Goal: Transaction & Acquisition: Purchase product/service

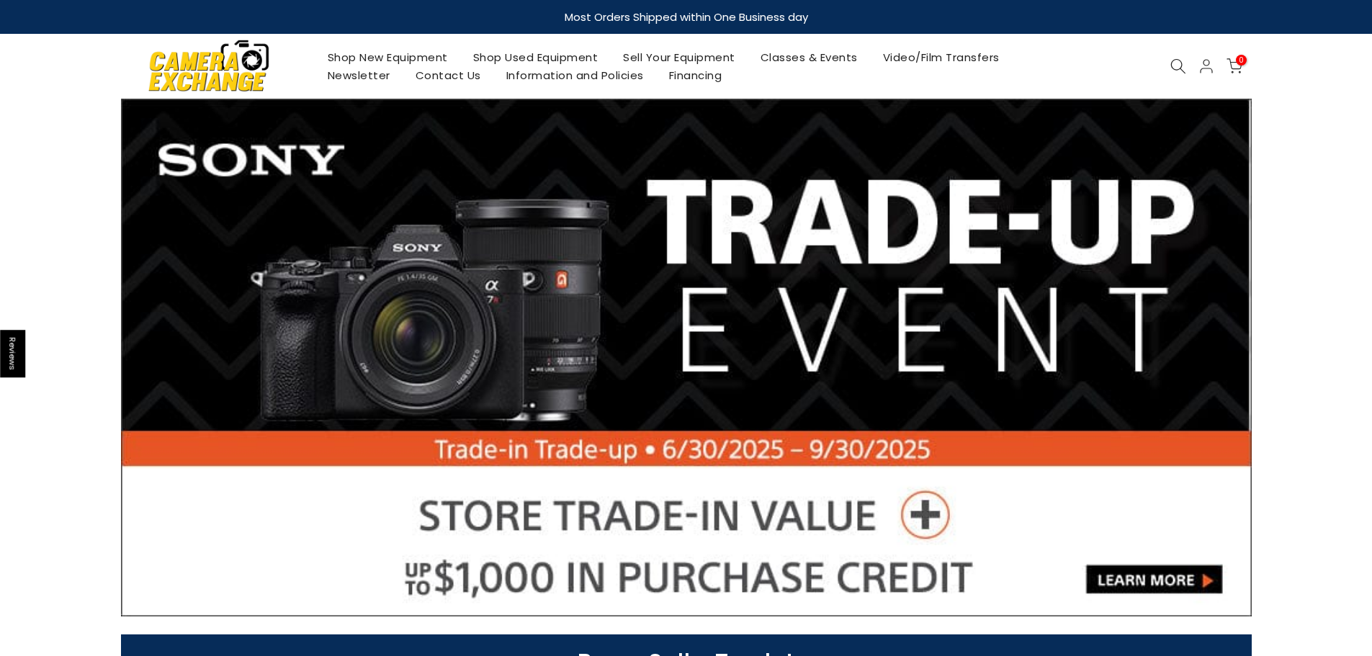
click at [524, 53] on link "Shop Used Equipment" at bounding box center [535, 57] width 151 height 18
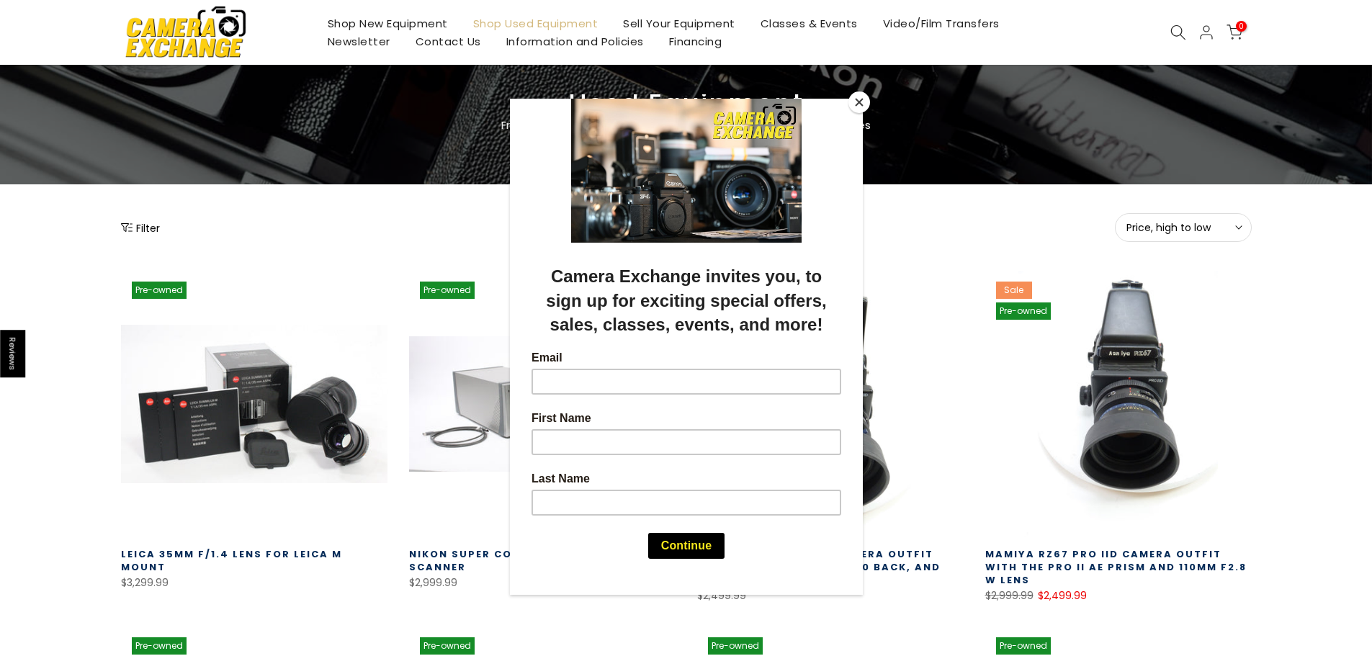
scroll to position [72, 0]
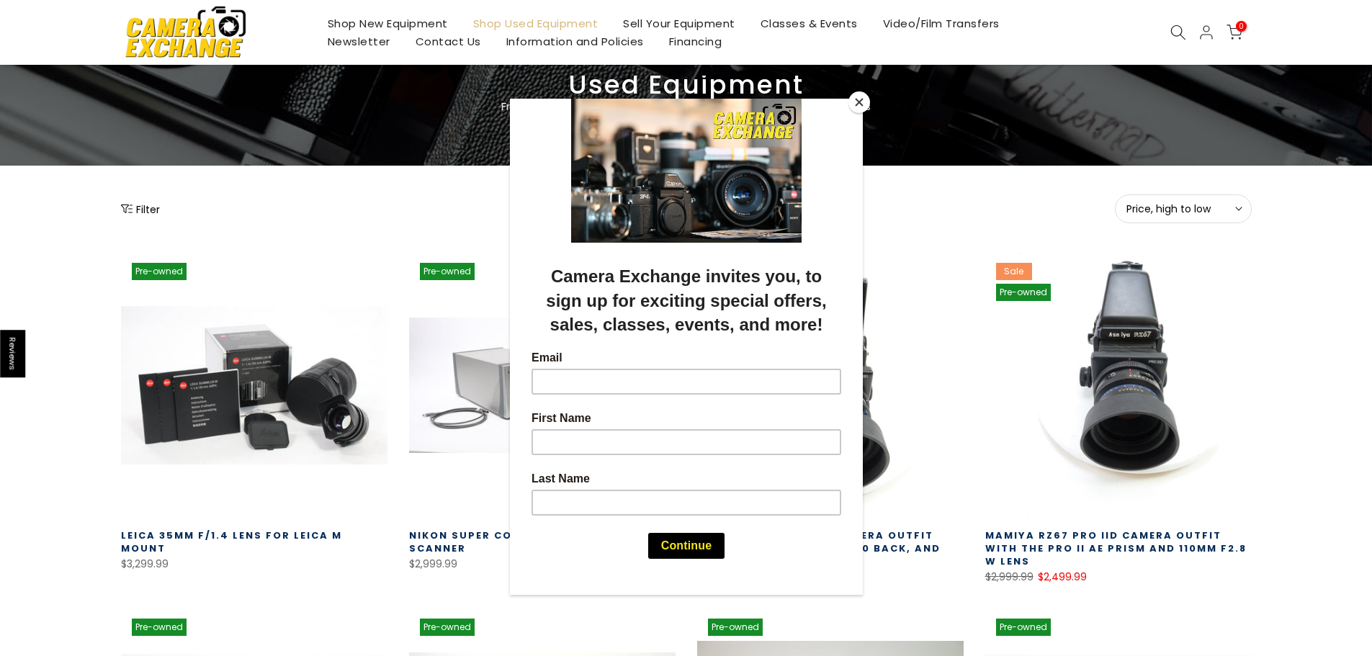
click at [861, 99] on button "Close" at bounding box center [859, 102] width 22 height 22
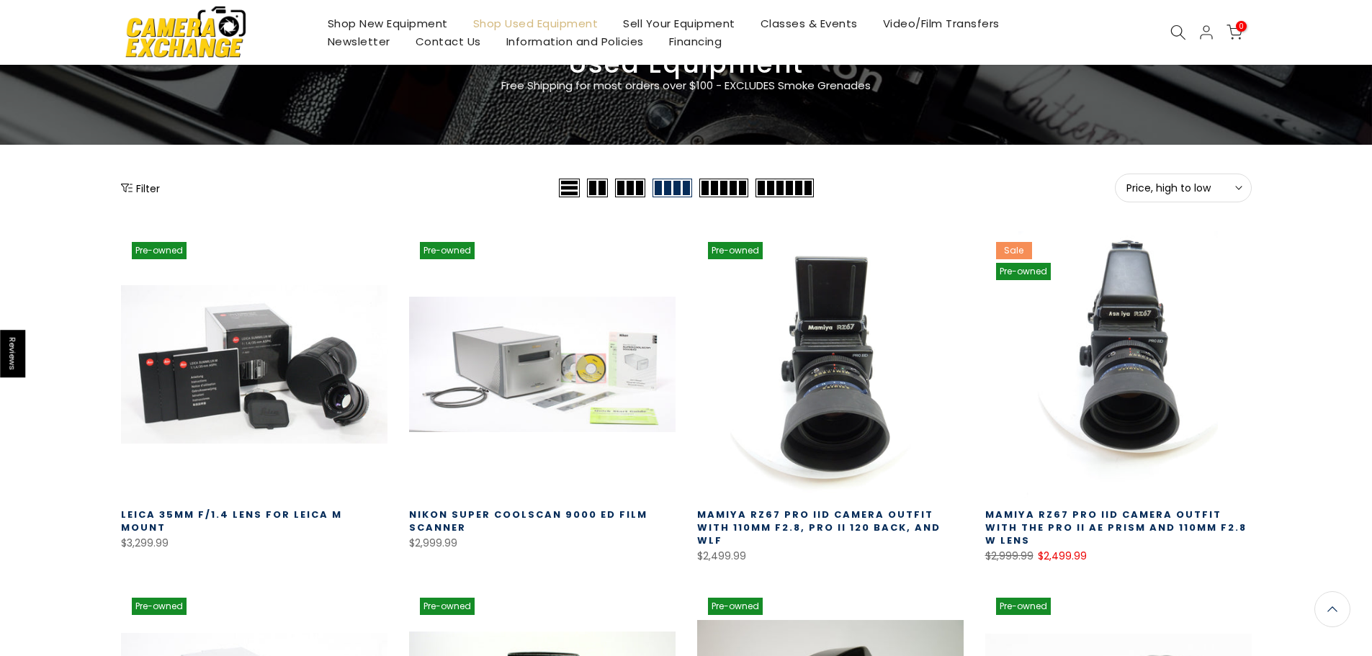
scroll to position [0, 0]
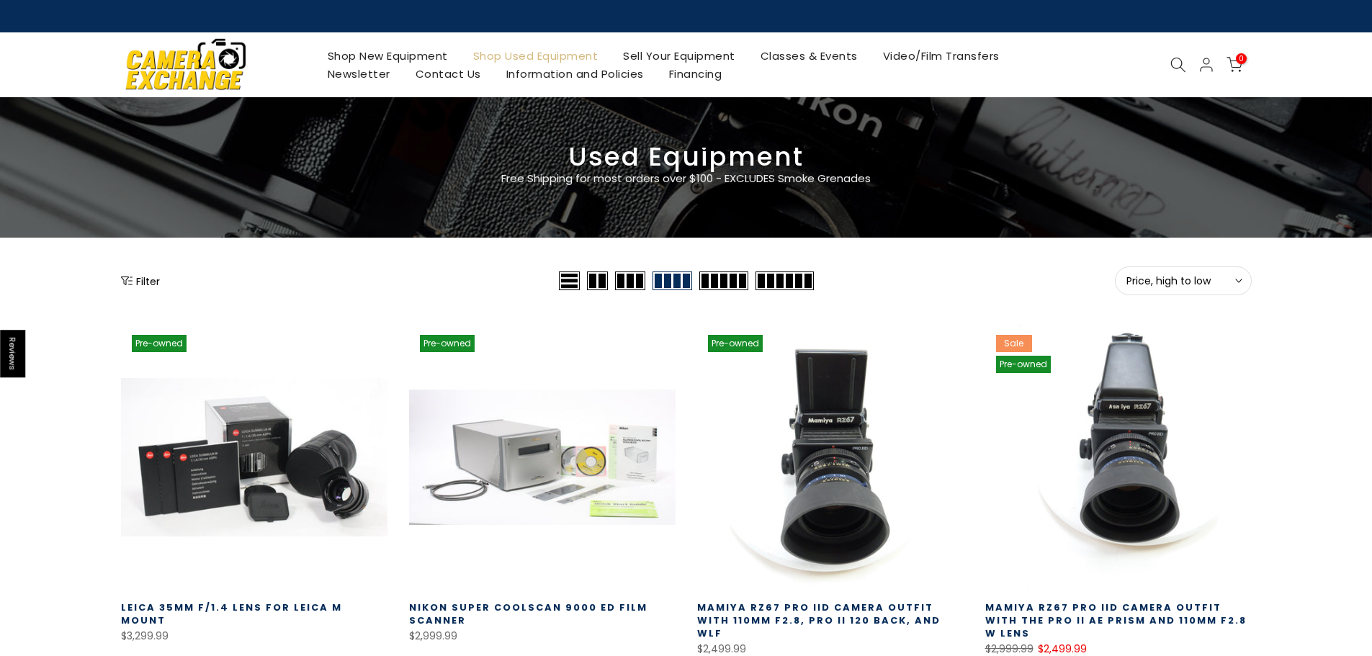
click at [1239, 281] on icon at bounding box center [1238, 280] width 7 height 7
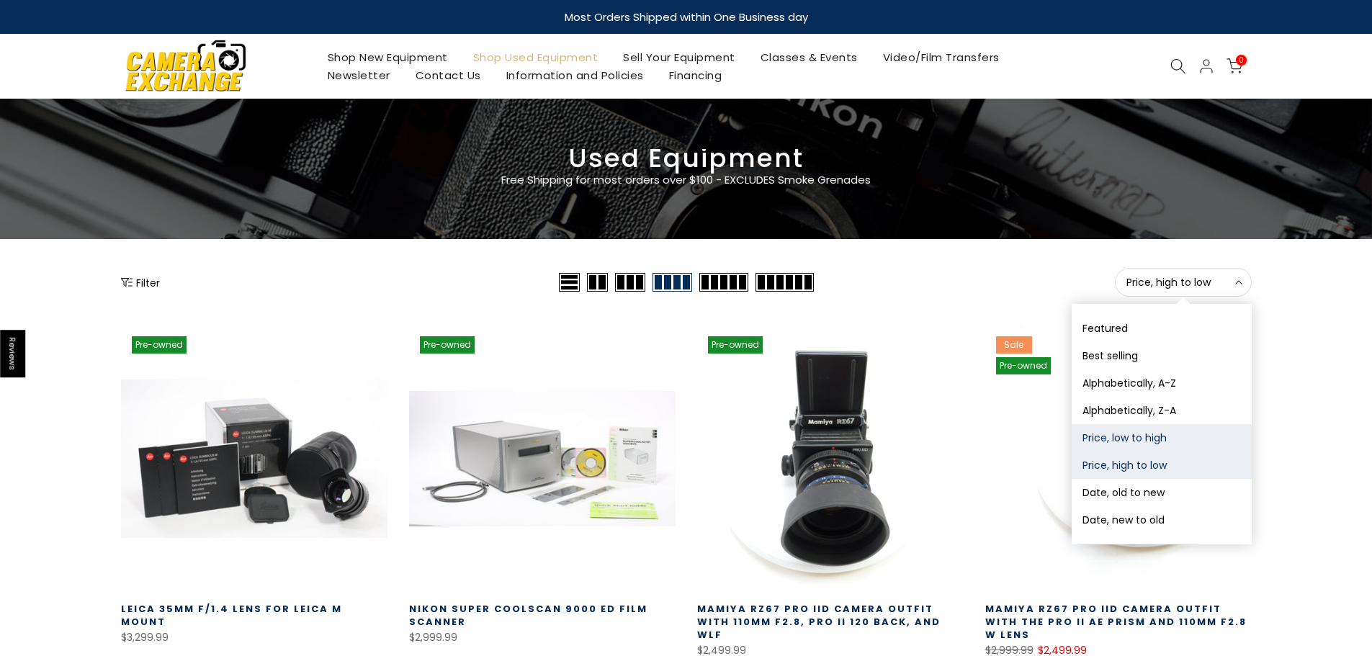
click at [1108, 437] on button "Price, low to high" at bounding box center [1162, 437] width 180 height 27
